Goal: Communication & Community: Share content

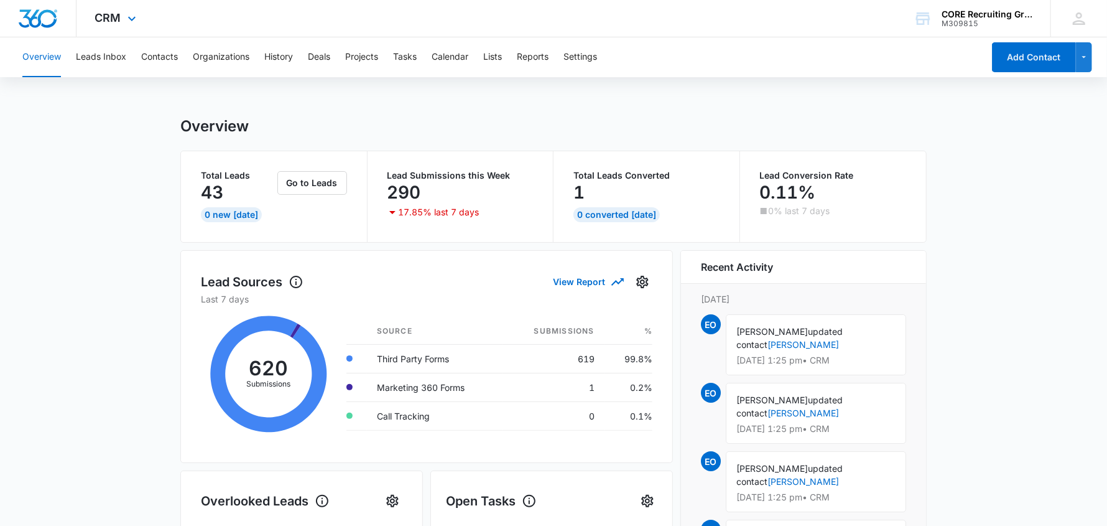
click at [60, 21] on div at bounding box center [38, 18] width 76 height 37
click at [57, 19] on div at bounding box center [38, 18] width 76 height 37
click at [20, 19] on img "Dashboard" at bounding box center [38, 18] width 40 height 19
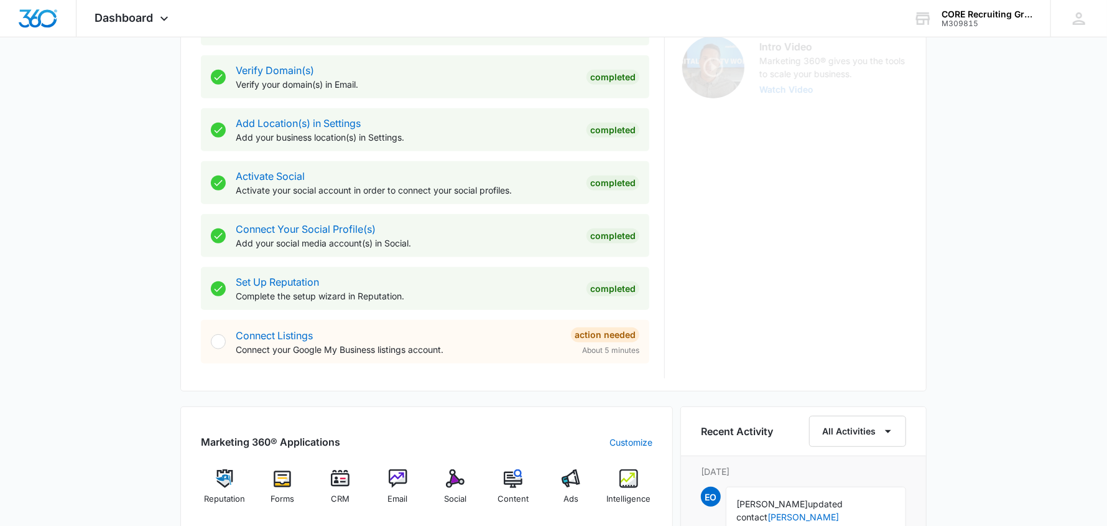
scroll to position [435, 0]
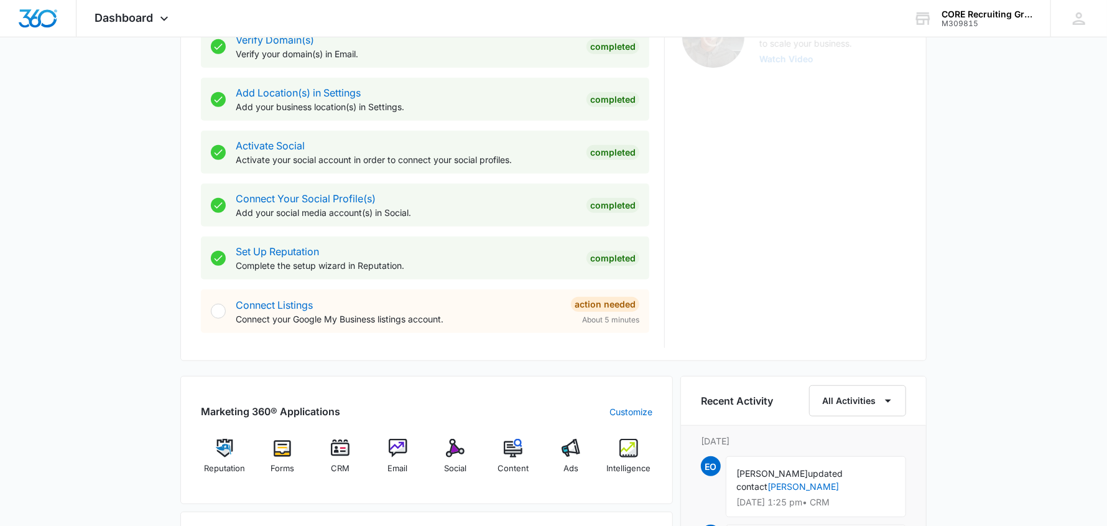
click at [224, 307] on div at bounding box center [218, 310] width 15 height 15
click at [216, 309] on div at bounding box center [218, 310] width 15 height 15
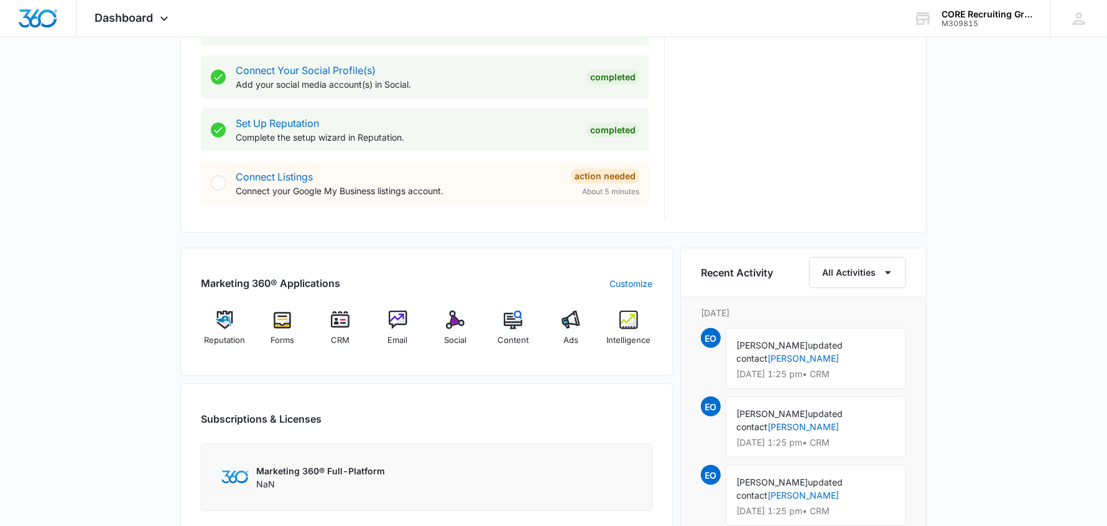
scroll to position [621, 0]
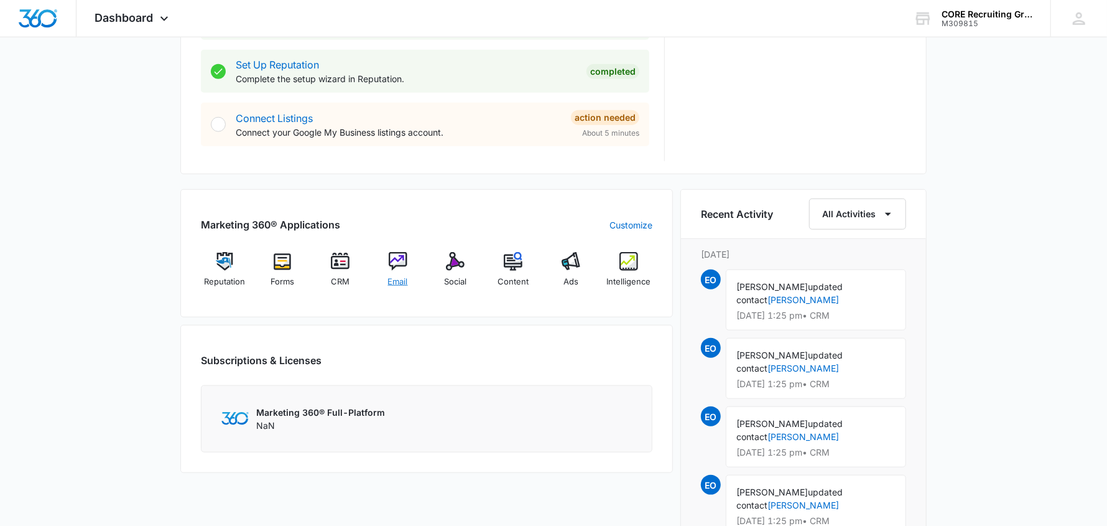
click at [396, 265] on img at bounding box center [398, 261] width 19 height 19
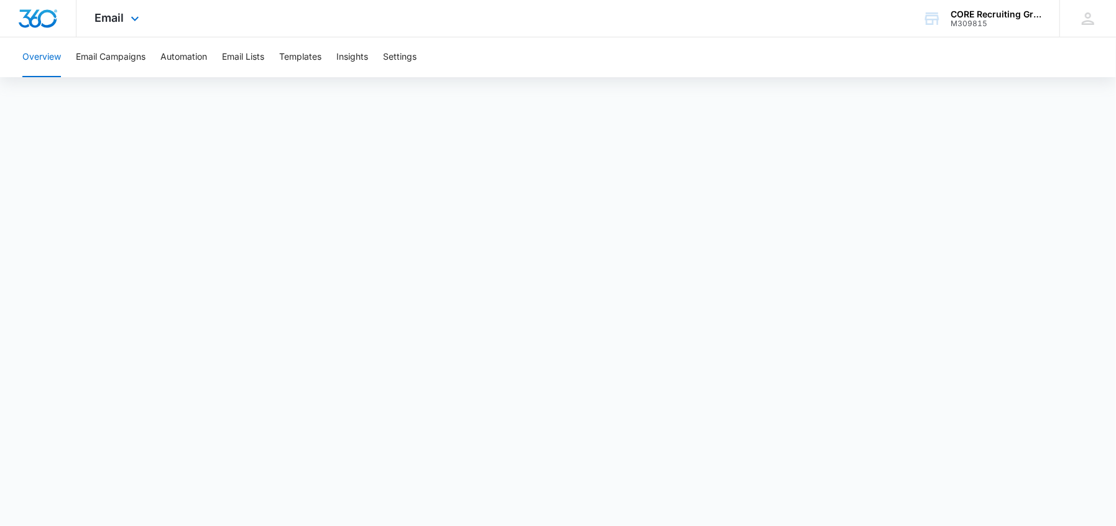
click at [57, 13] on div at bounding box center [38, 18] width 76 height 37
click at [35, 19] on img "Dashboard" at bounding box center [38, 18] width 40 height 19
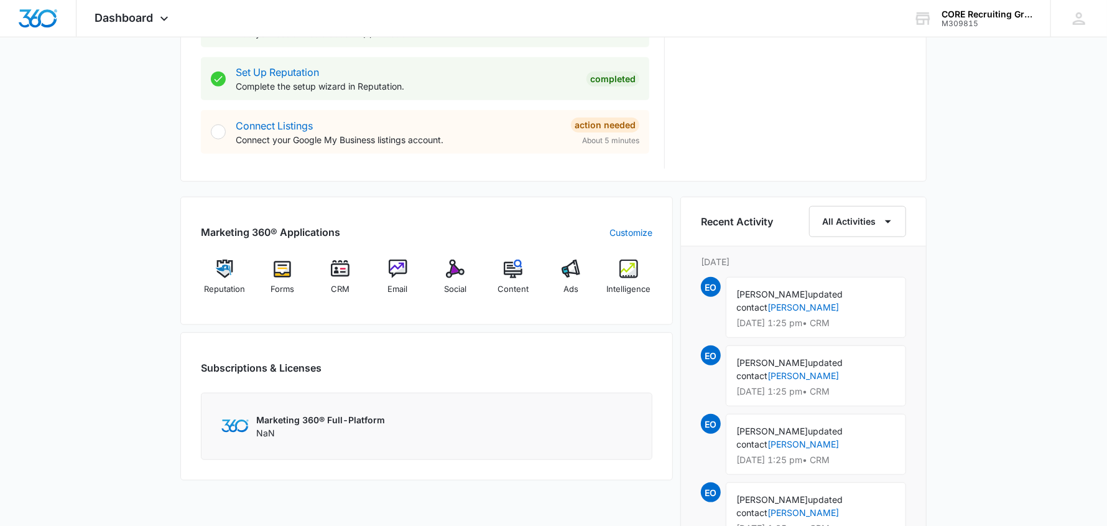
scroll to position [621, 0]
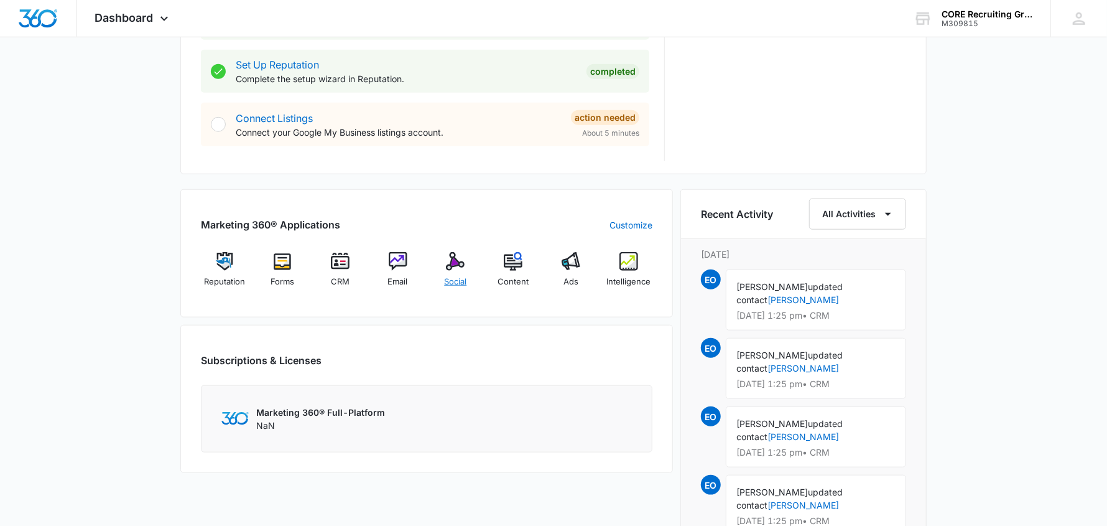
click at [448, 261] on img at bounding box center [455, 261] width 19 height 19
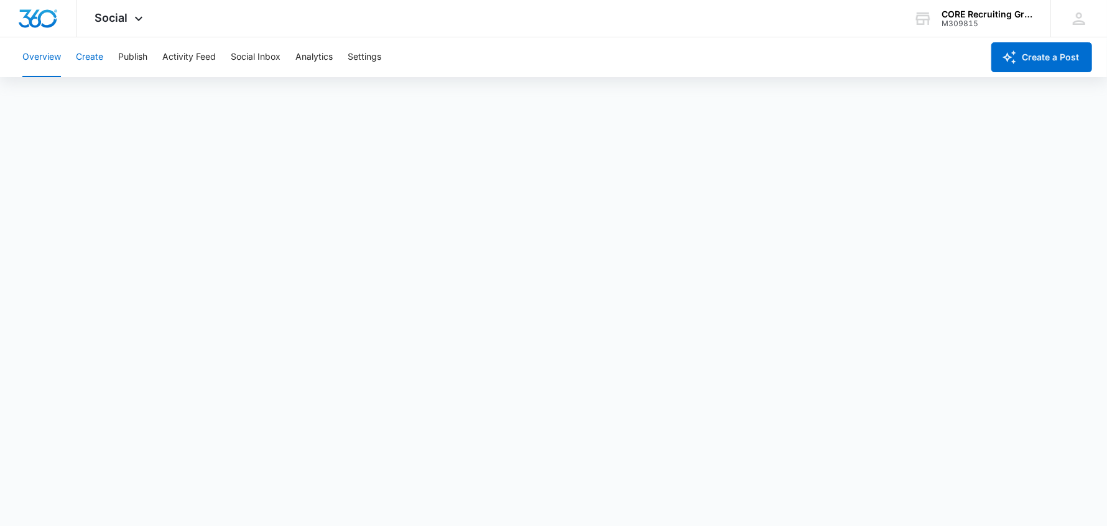
click at [91, 59] on button "Create" at bounding box center [89, 57] width 27 height 40
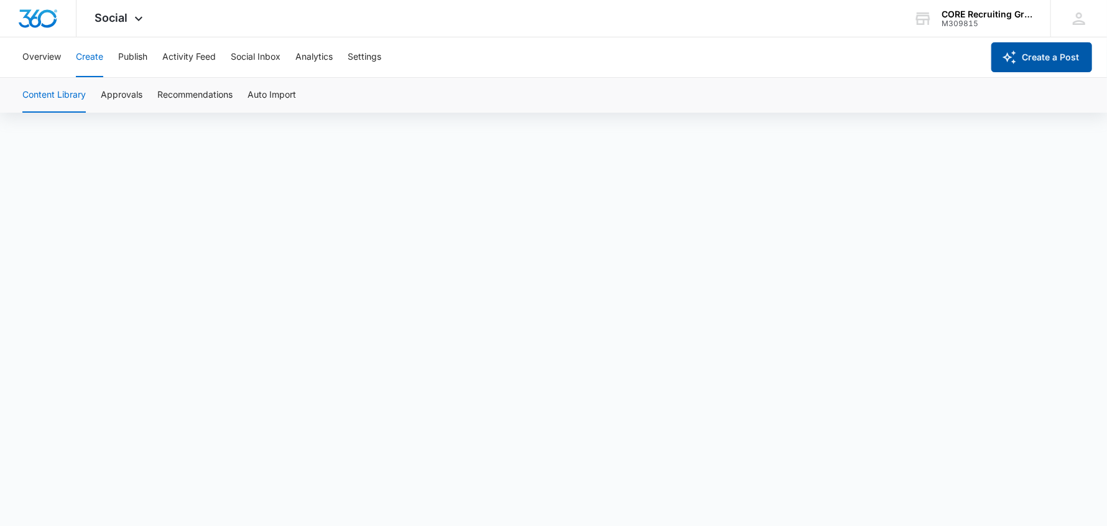
click at [1045, 56] on button "Create a Post" at bounding box center [1041, 57] width 101 height 30
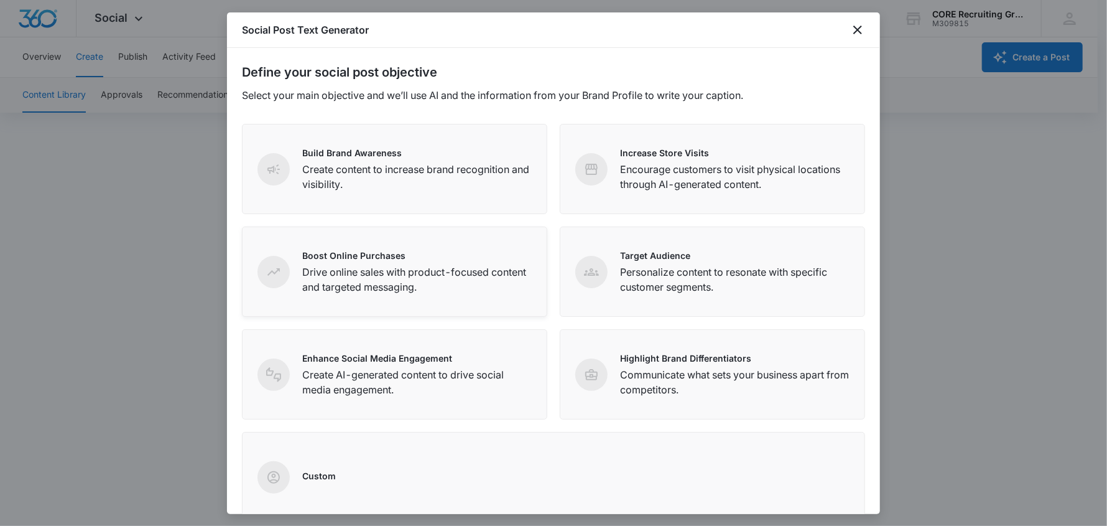
drag, startPoint x: 346, startPoint y: 178, endPoint x: 364, endPoint y: 231, distance: 55.3
click at [347, 177] on p "Create content to increase brand recognition and visibility." at bounding box center [416, 177] width 229 height 30
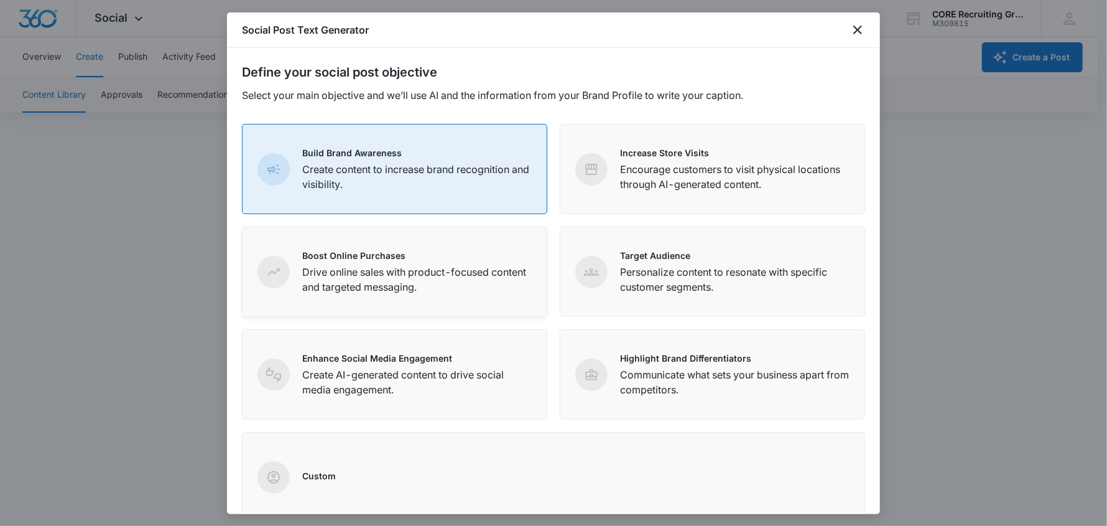
click at [364, 259] on p "Boost Online Purchases" at bounding box center [416, 255] width 229 height 13
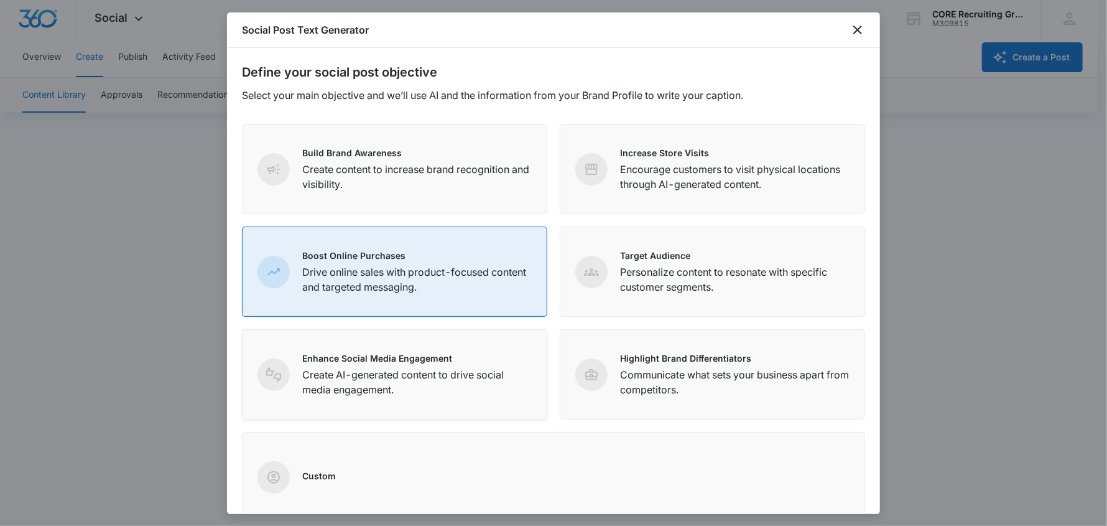
click at [425, 363] on p "Enhance Social Media Engagement" at bounding box center [416, 357] width 229 height 13
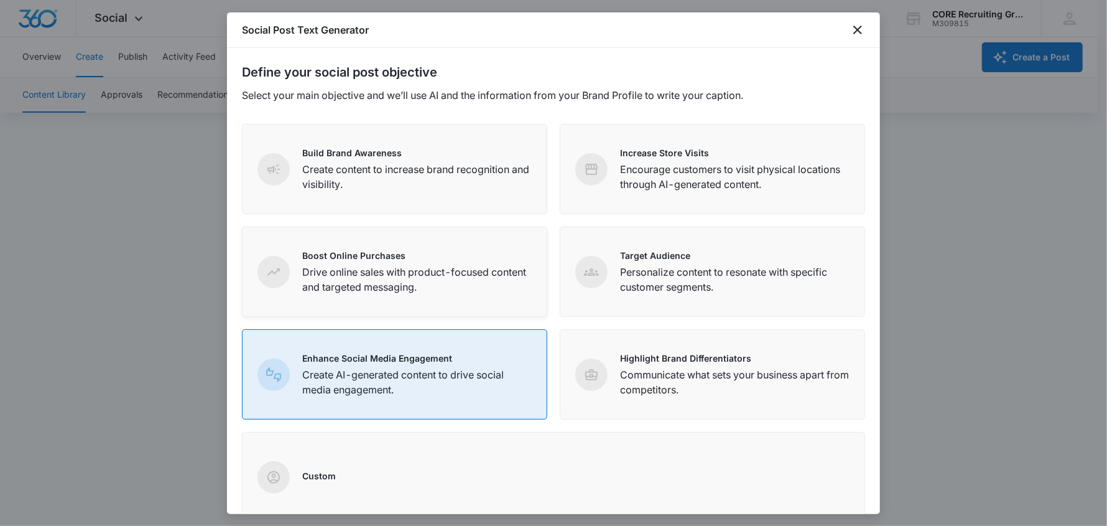
click at [368, 274] on p "Drive online sales with product-focused content and targeted messaging." at bounding box center [416, 279] width 229 height 30
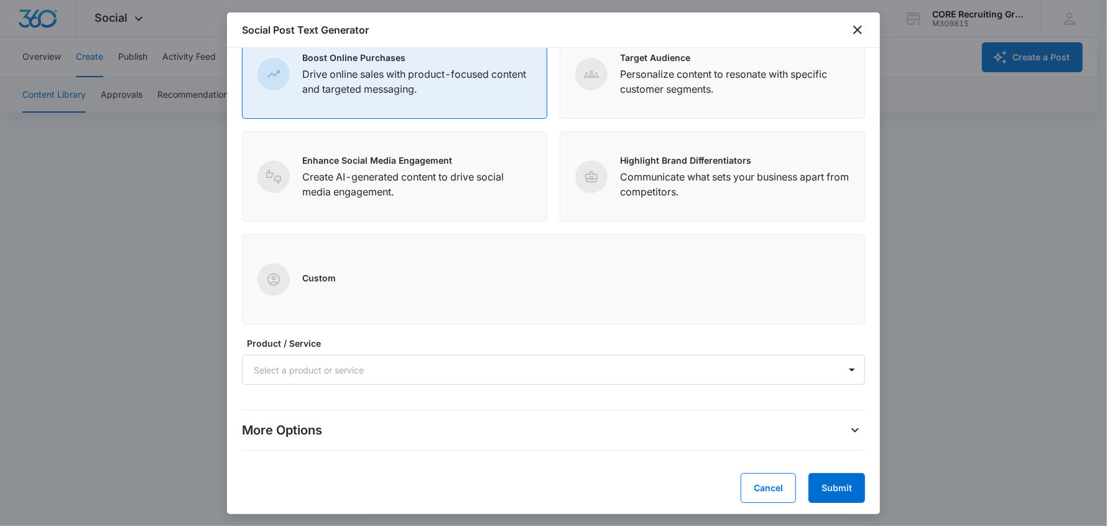
scroll to position [201, 0]
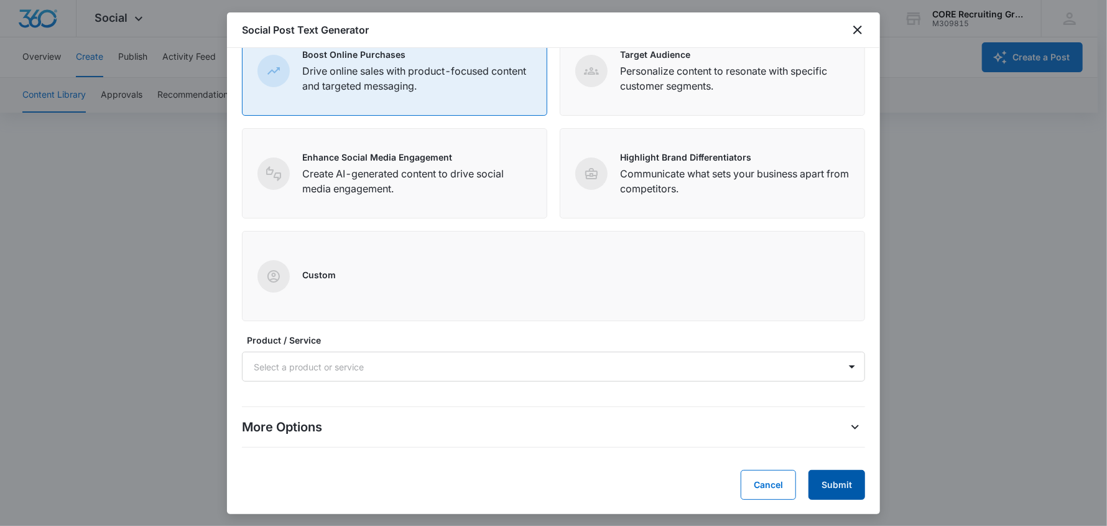
click at [843, 476] on button "Submit" at bounding box center [836, 485] width 57 height 30
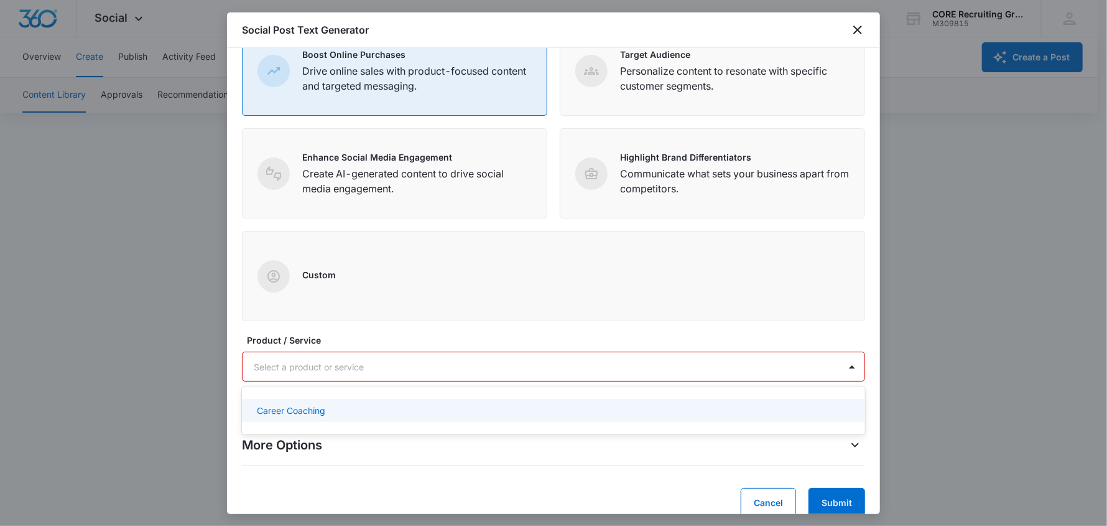
click at [317, 365] on div at bounding box center [539, 367] width 570 height 16
click at [307, 399] on div "Career Coaching" at bounding box center [553, 410] width 623 height 23
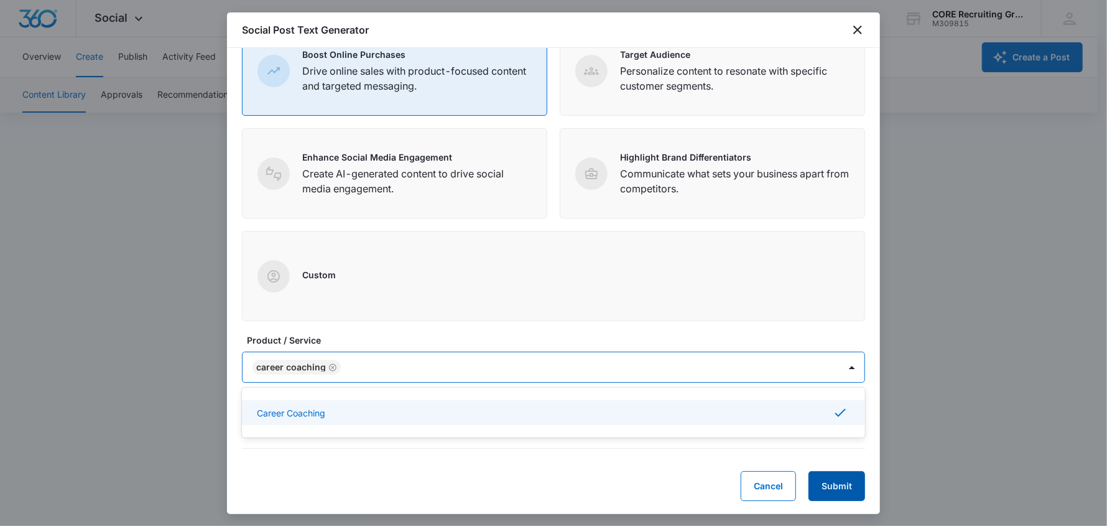
click at [844, 475] on button "Submit" at bounding box center [836, 486] width 57 height 30
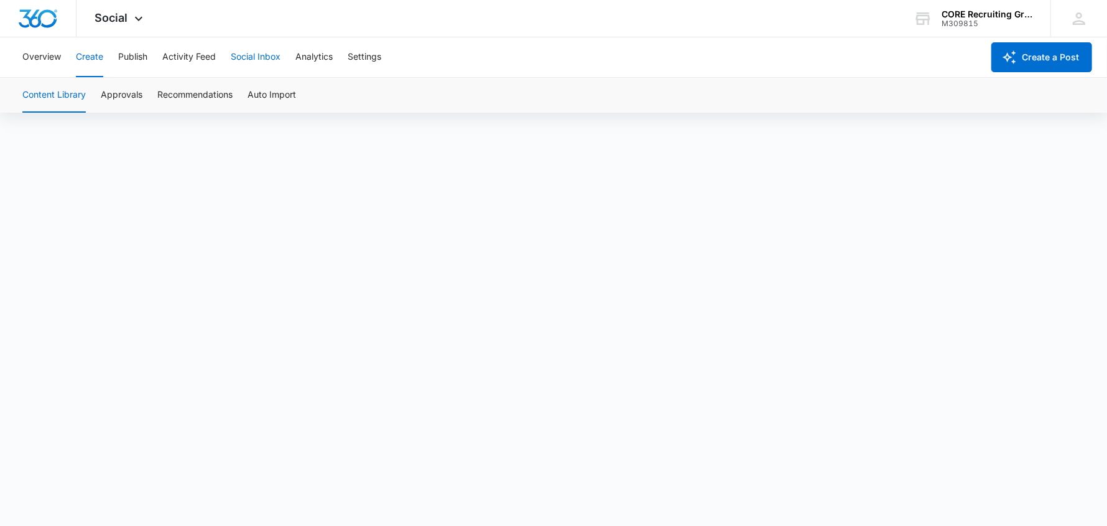
click at [250, 54] on button "Social Inbox" at bounding box center [256, 57] width 50 height 40
click at [90, 53] on button "Create" at bounding box center [89, 57] width 27 height 40
click at [262, 92] on button "Auto Import" at bounding box center [272, 95] width 49 height 35
click at [54, 93] on button "Content Library" at bounding box center [53, 95] width 63 height 35
click at [28, 58] on button "Overview" at bounding box center [41, 57] width 39 height 40
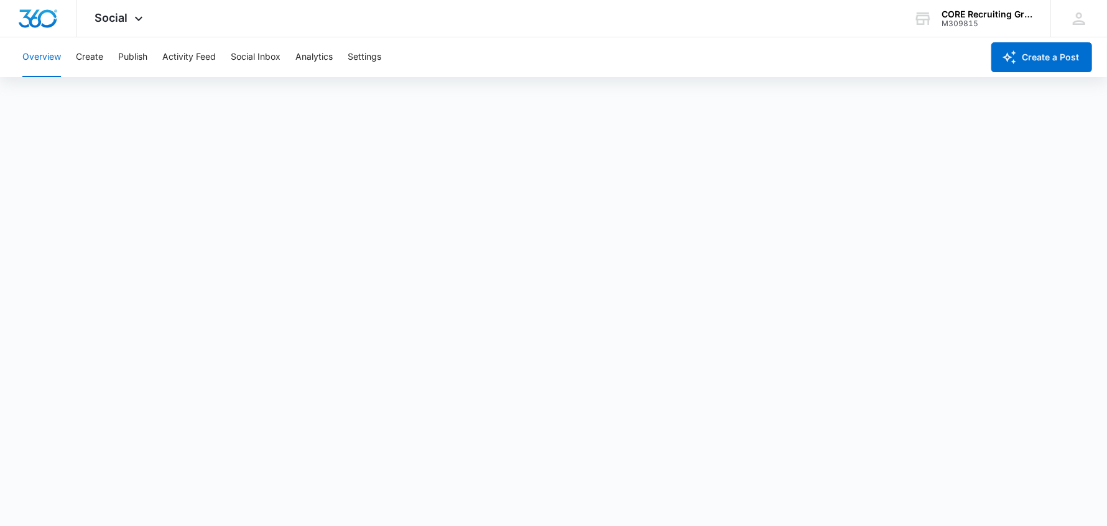
scroll to position [3, 0]
click at [274, 53] on button "Social Inbox" at bounding box center [256, 57] width 50 height 40
click at [371, 57] on button "Settings" at bounding box center [365, 57] width 34 height 40
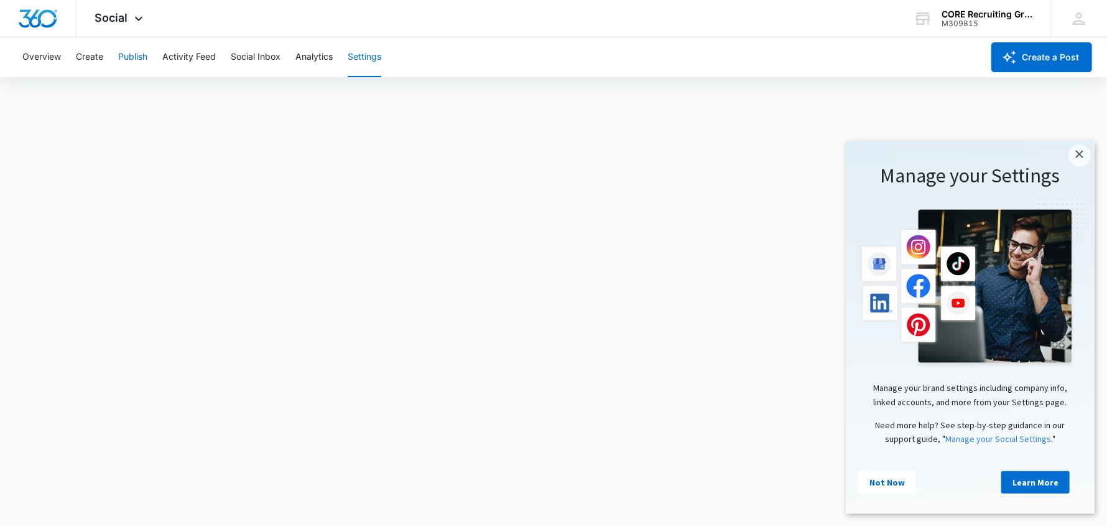
click at [141, 56] on button "Publish" at bounding box center [132, 57] width 29 height 40
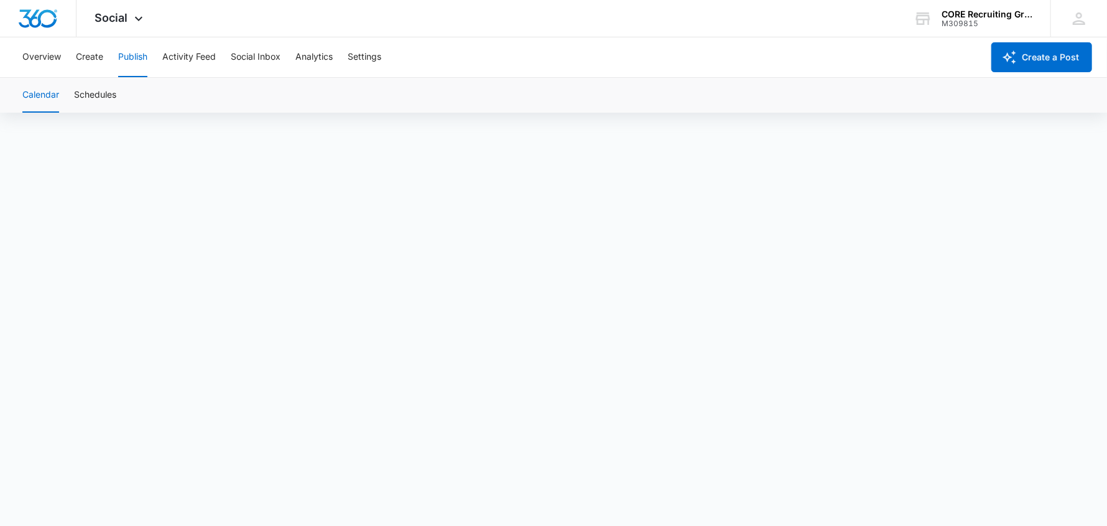
scroll to position [9, 0]
click at [103, 96] on button "Schedules" at bounding box center [95, 95] width 42 height 35
click at [47, 94] on button "Calendar" at bounding box center [40, 95] width 37 height 35
click at [113, 18] on span "Social" at bounding box center [111, 17] width 33 height 13
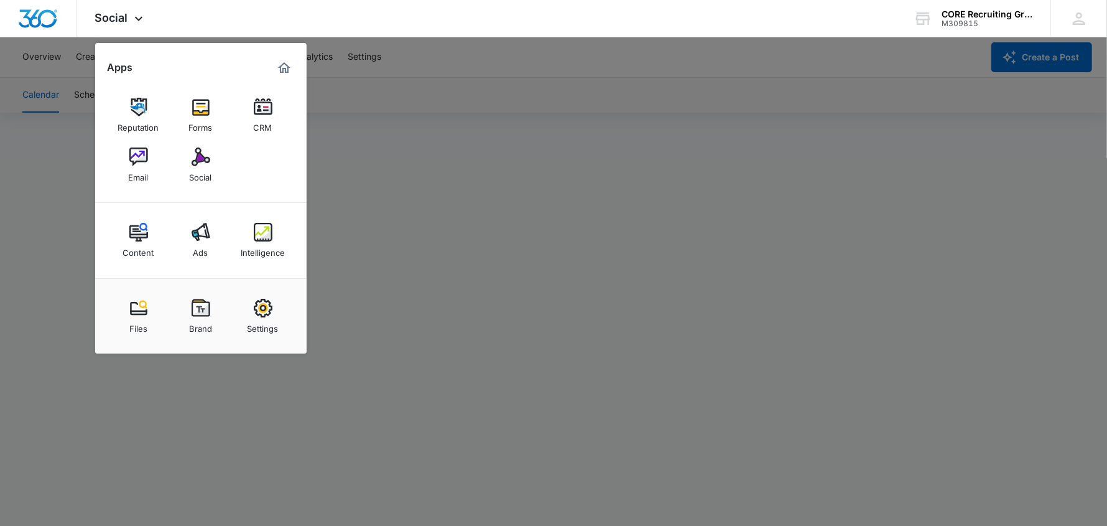
click at [529, 100] on div at bounding box center [553, 263] width 1107 height 526
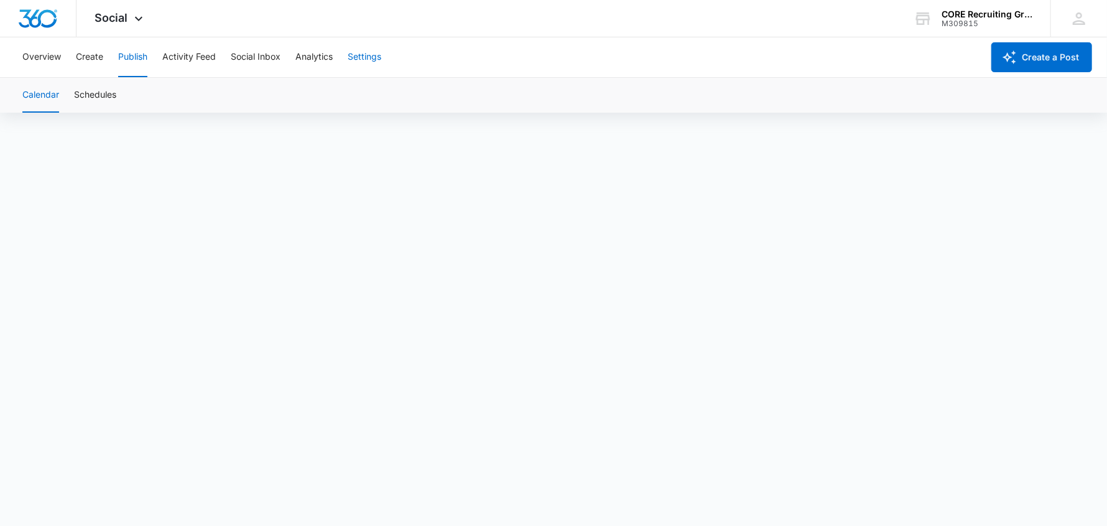
click at [366, 60] on button "Settings" at bounding box center [365, 57] width 34 height 40
click at [141, 55] on button "Publish" at bounding box center [132, 57] width 29 height 40
click at [190, 55] on button "Activity Feed" at bounding box center [188, 57] width 53 height 40
click at [273, 58] on button "Social Inbox" at bounding box center [256, 57] width 50 height 40
click at [44, 55] on button "Overview" at bounding box center [41, 57] width 39 height 40
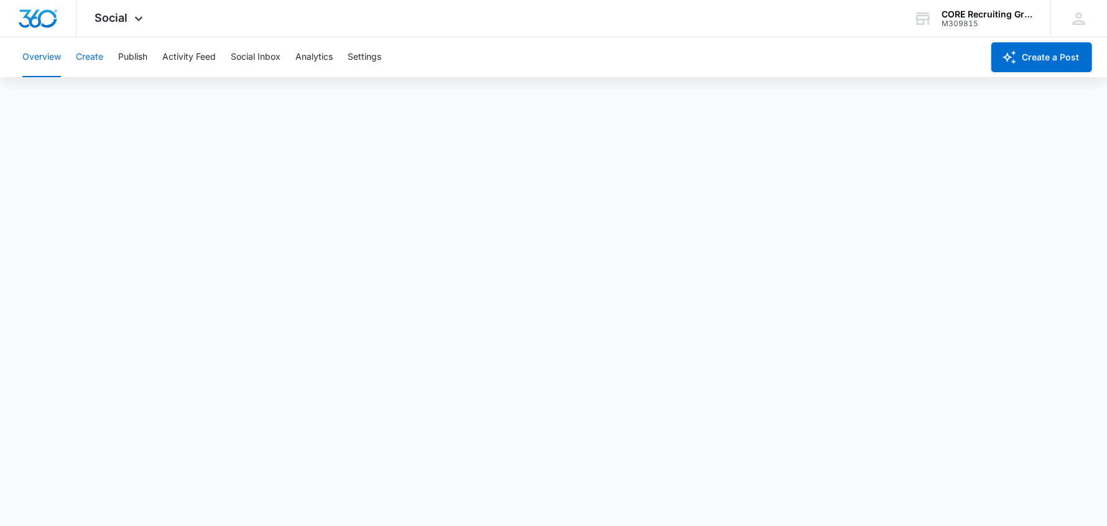
click at [99, 58] on button "Create" at bounding box center [89, 57] width 27 height 40
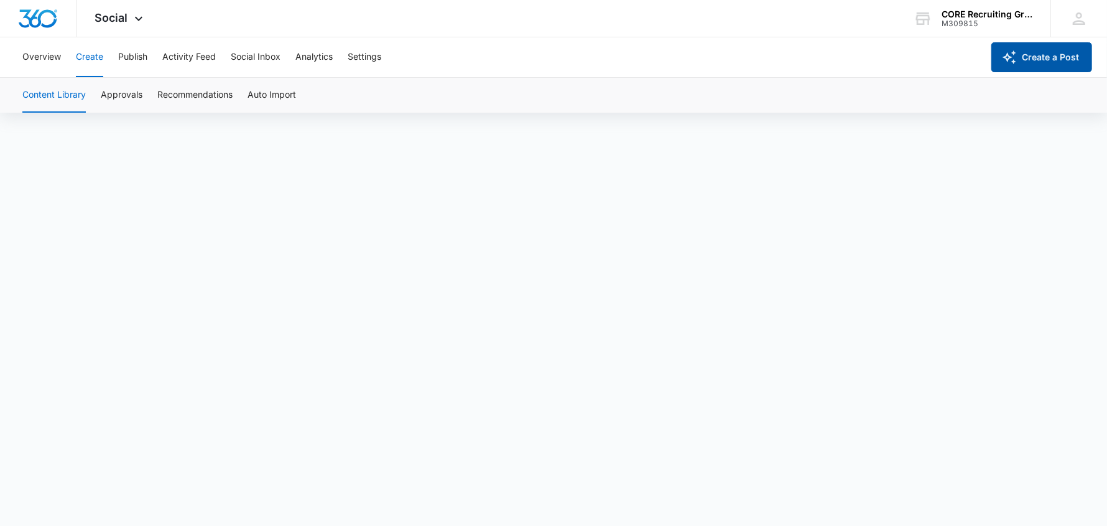
click at [1048, 61] on button "Create a Post" at bounding box center [1041, 57] width 101 height 30
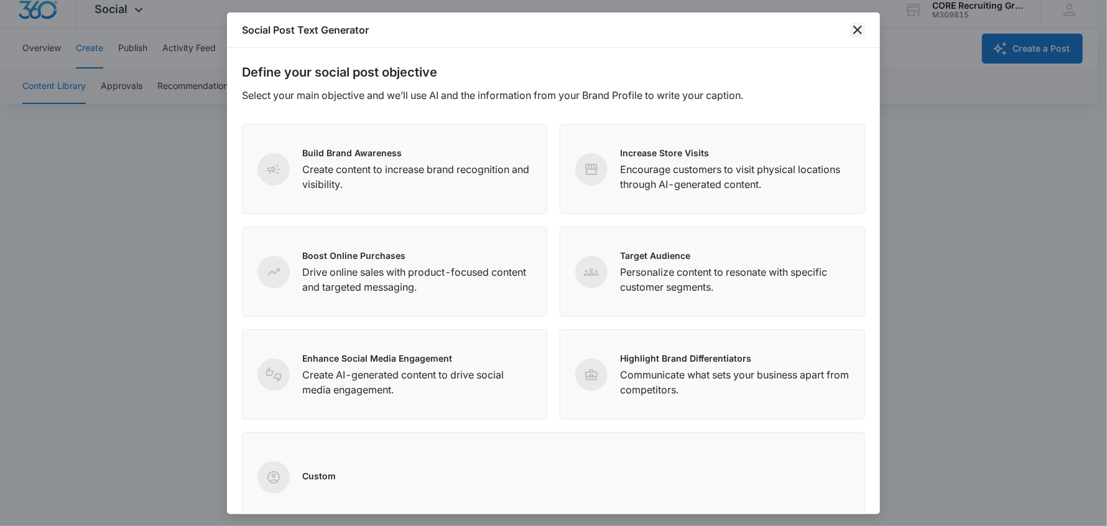
click at [853, 31] on icon "close" at bounding box center [857, 29] width 15 height 15
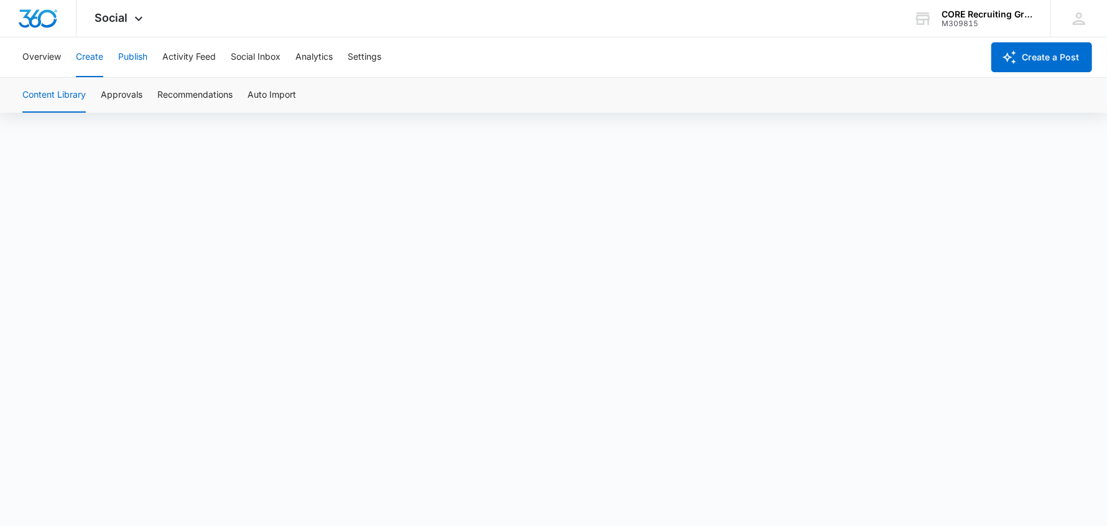
click at [132, 58] on button "Publish" at bounding box center [132, 57] width 29 height 40
click at [268, 58] on button "Social Inbox" at bounding box center [256, 57] width 50 height 40
click at [131, 56] on button "Publish" at bounding box center [132, 57] width 29 height 40
click at [198, 56] on button "Activity Feed" at bounding box center [188, 57] width 53 height 40
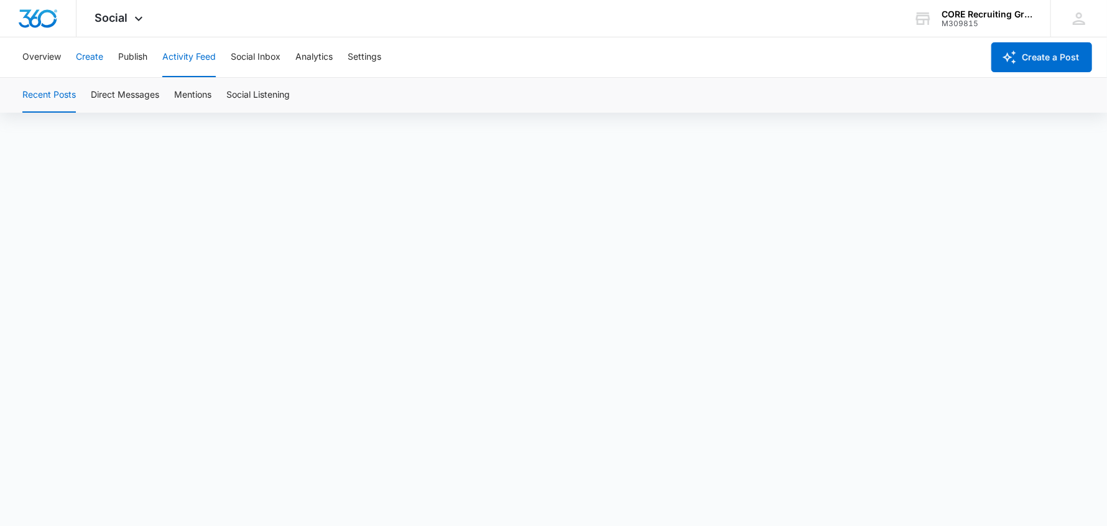
click at [91, 55] on button "Create" at bounding box center [89, 57] width 27 height 40
click at [72, 93] on button "Content Library" at bounding box center [53, 95] width 63 height 35
